Goal: Navigation & Orientation: Understand site structure

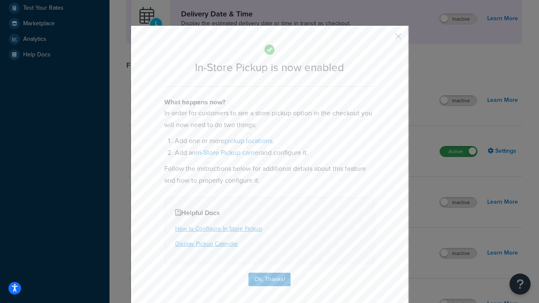
scroll to position [236, 0]
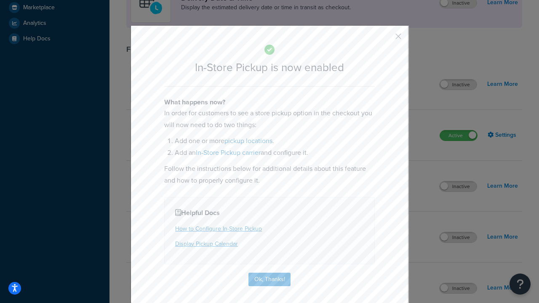
click at [386, 39] on button "button" at bounding box center [386, 39] width 2 height 2
